Goal: Use online tool/utility: Utilize a website feature to perform a specific function

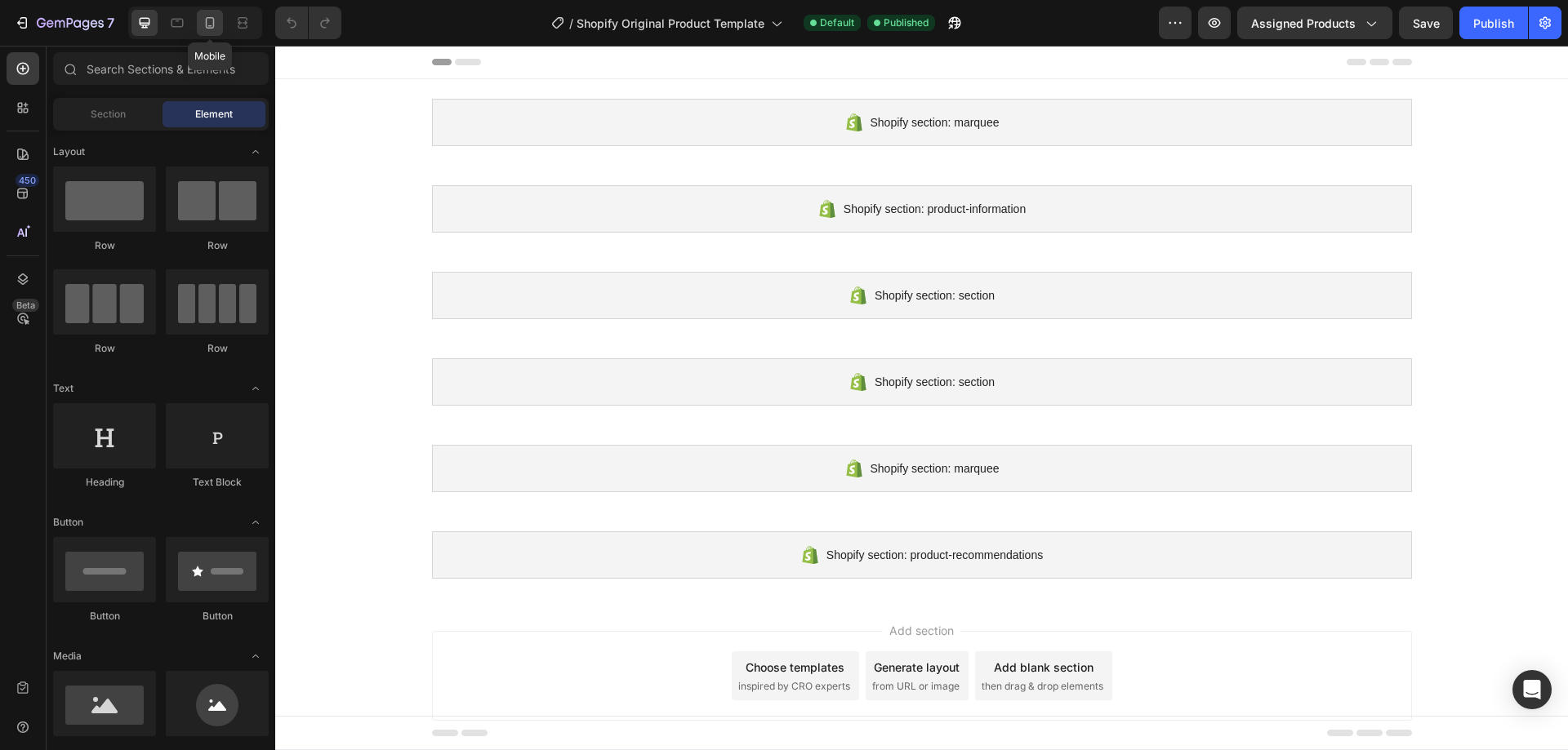
click at [211, 23] on icon at bounding box center [210, 22] width 16 height 16
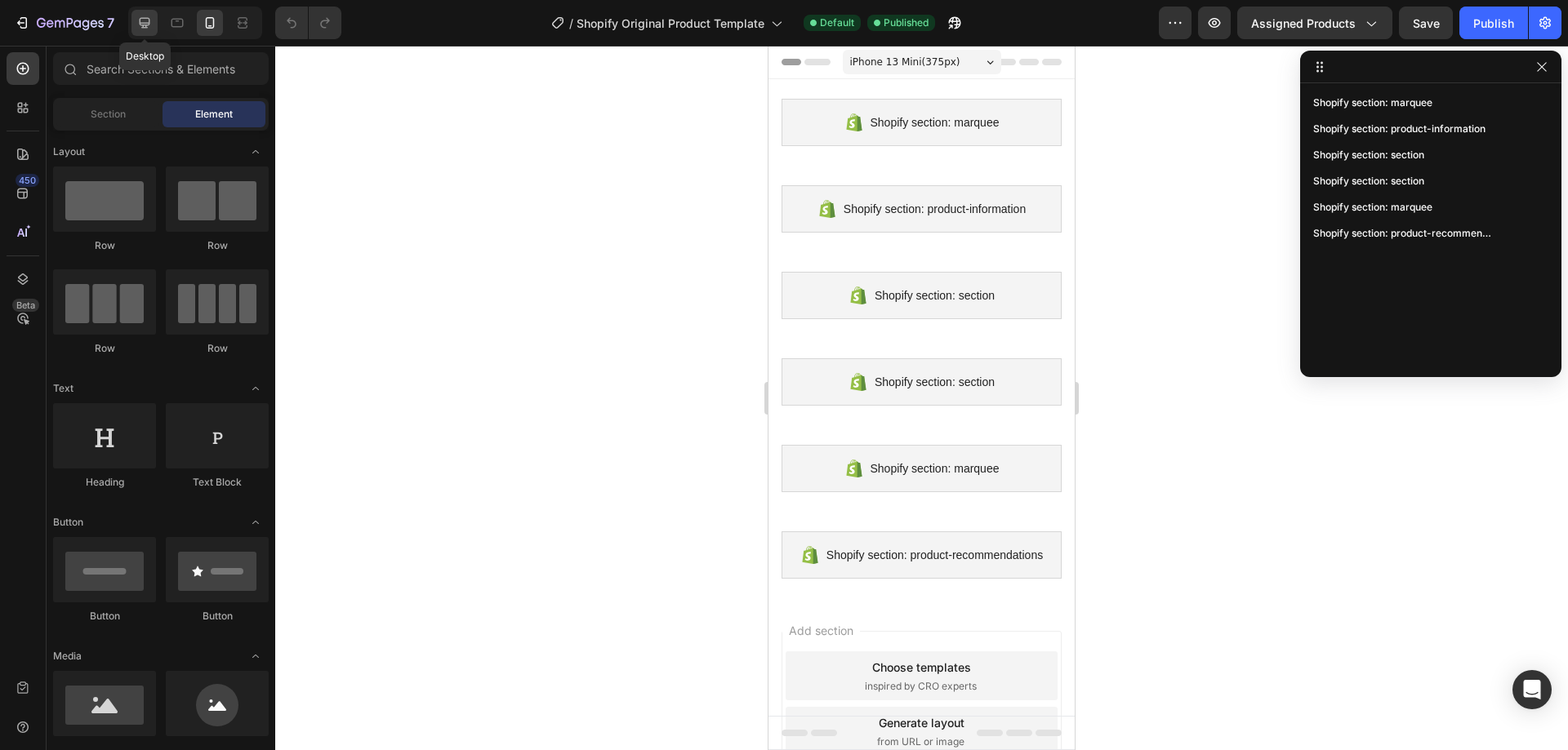
click at [141, 17] on icon at bounding box center [144, 22] width 16 height 16
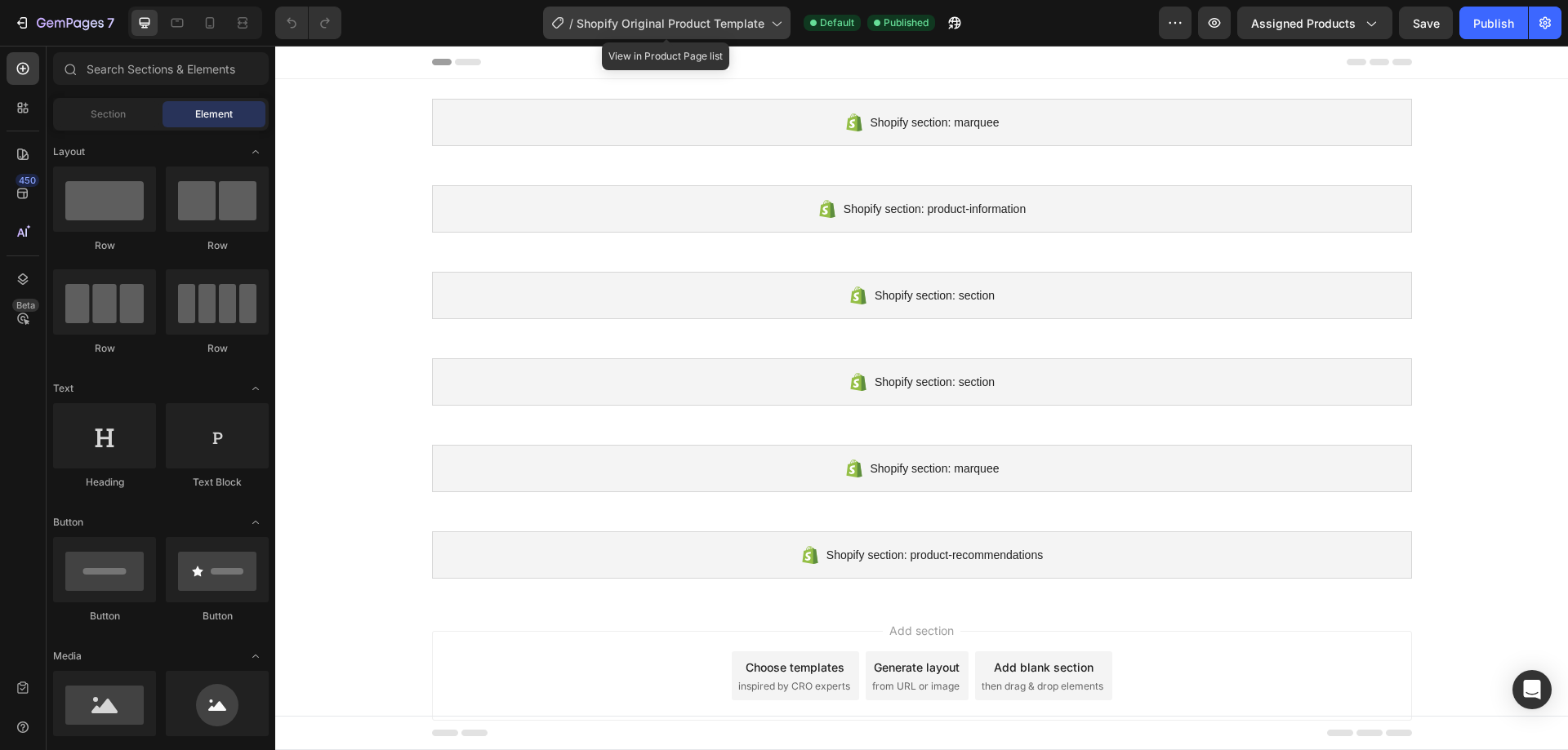
click at [664, 20] on span "Shopify Original Product Template" at bounding box center [670, 23] width 188 height 17
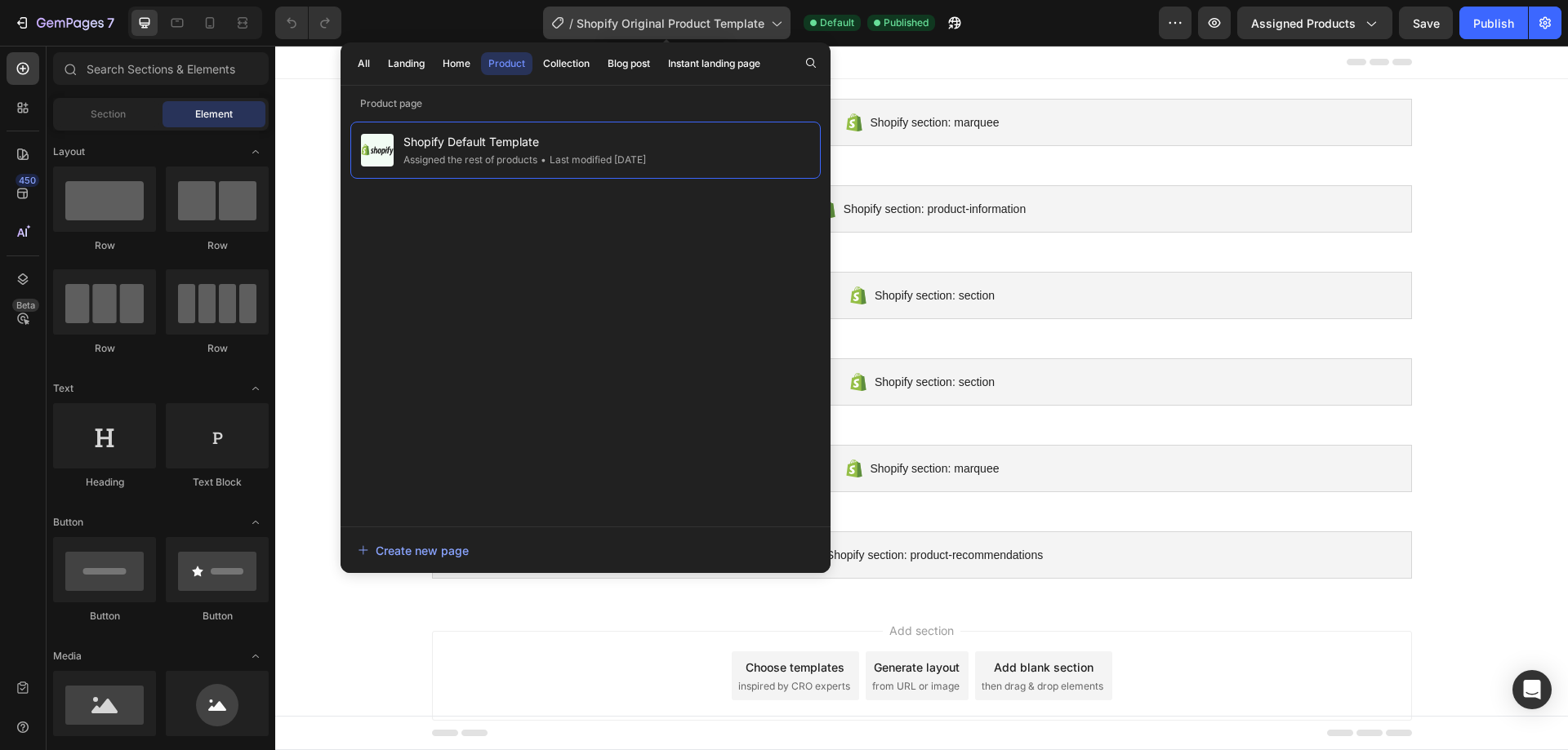
click at [700, 16] on span "Shopify Original Product Template" at bounding box center [670, 23] width 188 height 17
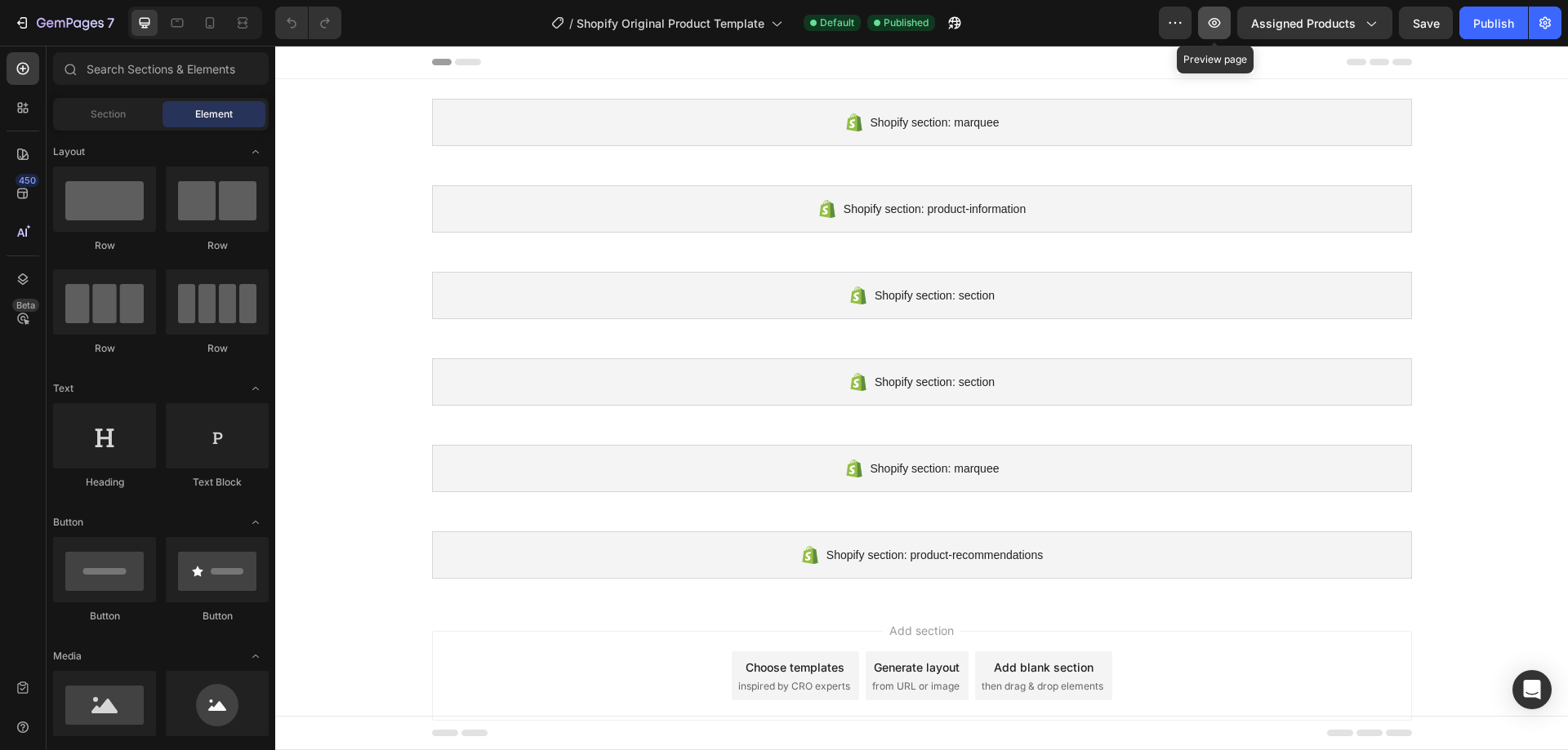
click at [1227, 19] on button "button" at bounding box center [1214, 23] width 32 height 32
click at [20, 22] on icon "button" at bounding box center [21, 22] width 16 height 16
